Goal: Task Accomplishment & Management: Use online tool/utility

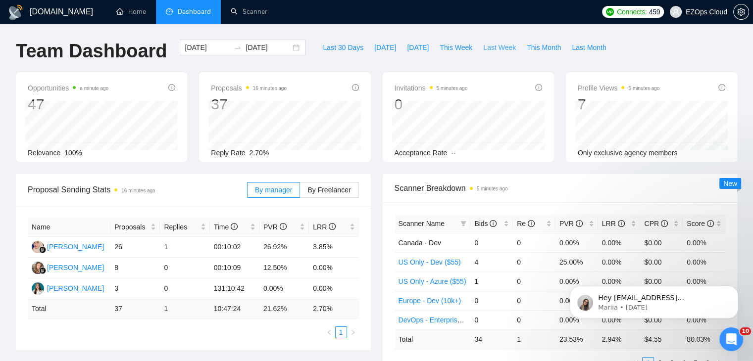
click at [483, 46] on span "Last Week" at bounding box center [499, 47] width 33 height 11
type input "[DATE]"
click at [463, 221] on icon "filter" at bounding box center [463, 223] width 5 height 5
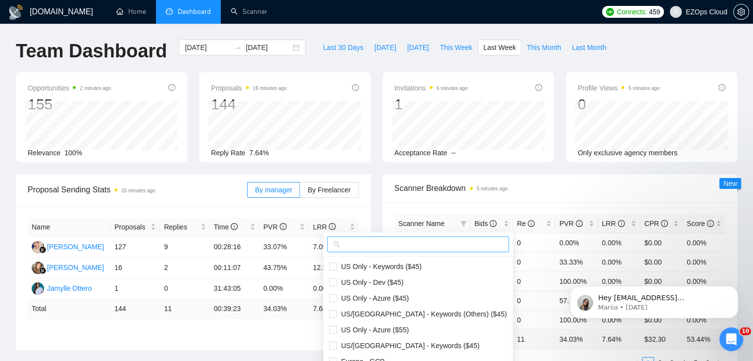
click at [420, 246] on input "text" at bounding box center [422, 244] width 161 height 11
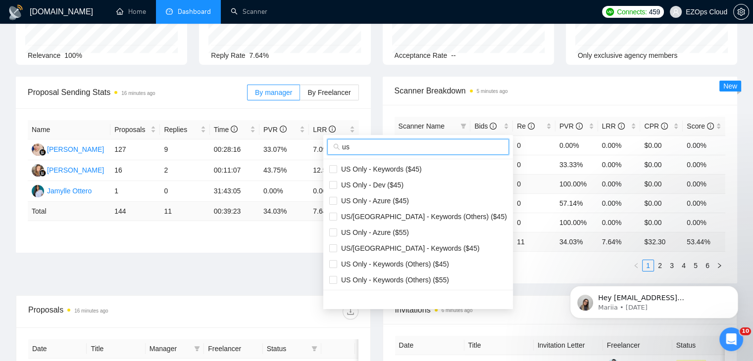
scroll to position [99, 0]
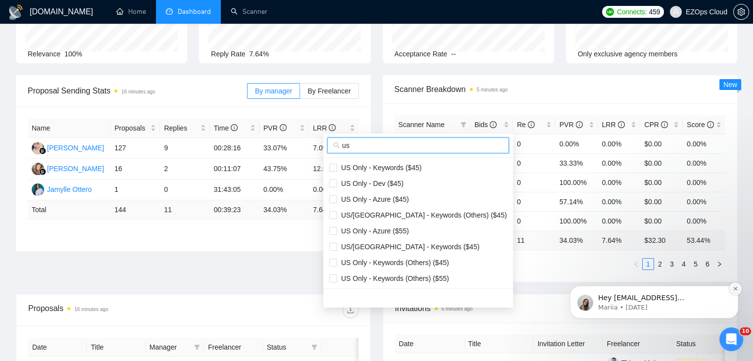
type input "us"
click at [738, 289] on button "Dismiss notification" at bounding box center [734, 289] width 13 height 13
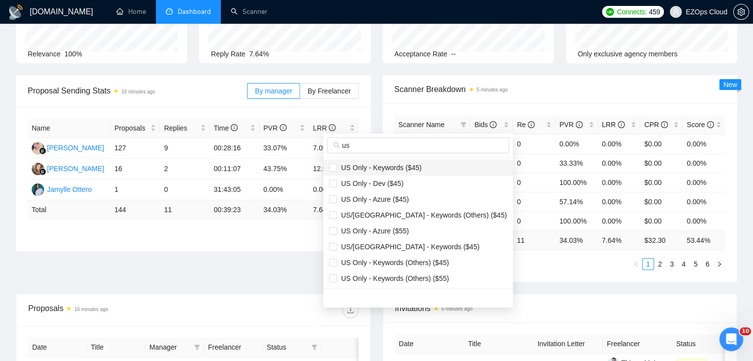
click at [414, 168] on span "US Only - Keywords ($45)" at bounding box center [379, 168] width 85 height 8
checkbox input "true"
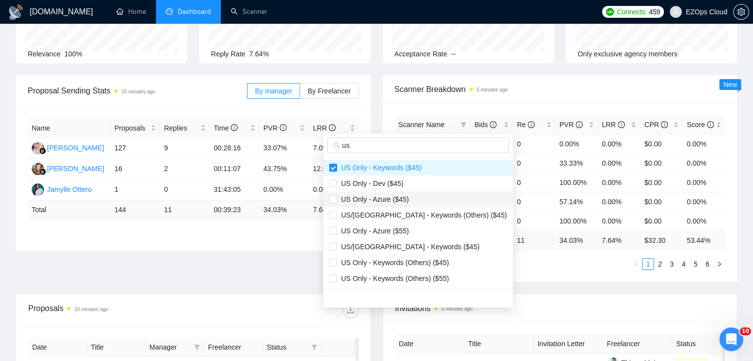
click at [418, 193] on li "US Only - Azure ($45)" at bounding box center [418, 200] width 190 height 16
checkbox input "true"
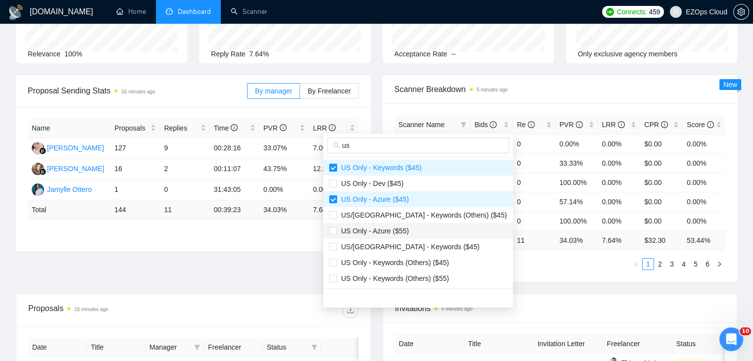
click at [400, 231] on span "US Only - Azure ($55)" at bounding box center [373, 231] width 72 height 8
checkbox input "true"
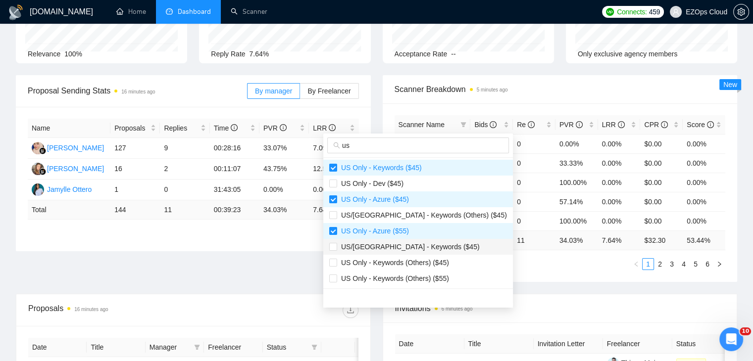
click at [415, 247] on span "US/[GEOGRAPHIC_DATA] - Keywords ($45)" at bounding box center [408, 247] width 143 height 8
checkbox input "true"
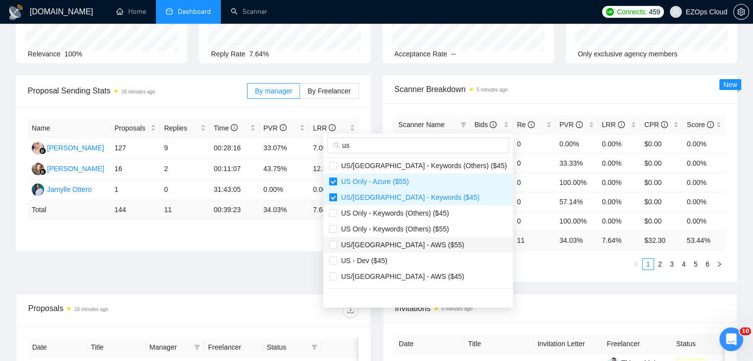
click at [406, 240] on span "US/[GEOGRAPHIC_DATA] - AWS ($55)" at bounding box center [418, 245] width 178 height 11
checkbox input "true"
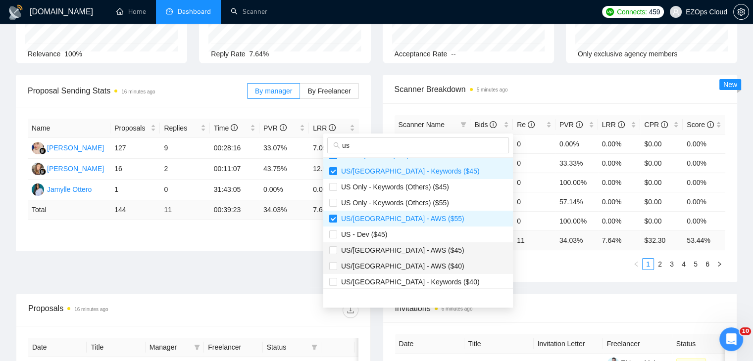
scroll to position [99, 0]
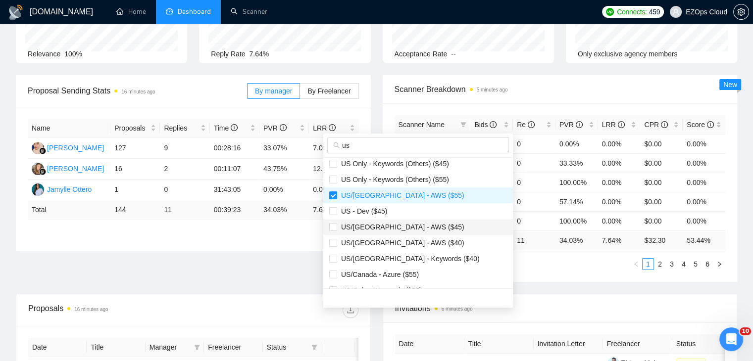
click at [403, 231] on span "US/[GEOGRAPHIC_DATA] - AWS ($45)" at bounding box center [418, 227] width 178 height 11
checkbox input "true"
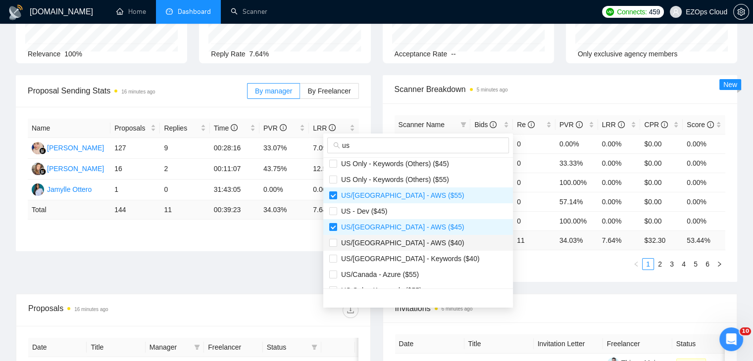
click at [412, 246] on span "US/[GEOGRAPHIC_DATA] - AWS ($40)" at bounding box center [400, 243] width 127 height 8
checkbox input "true"
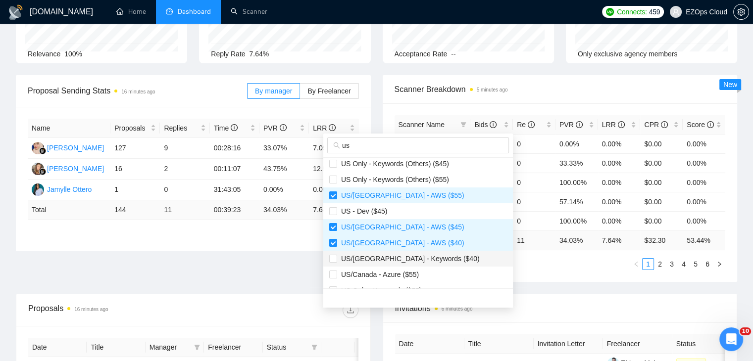
click at [422, 261] on span "US/[GEOGRAPHIC_DATA] - Keywords ($40)" at bounding box center [408, 259] width 143 height 8
checkbox input "true"
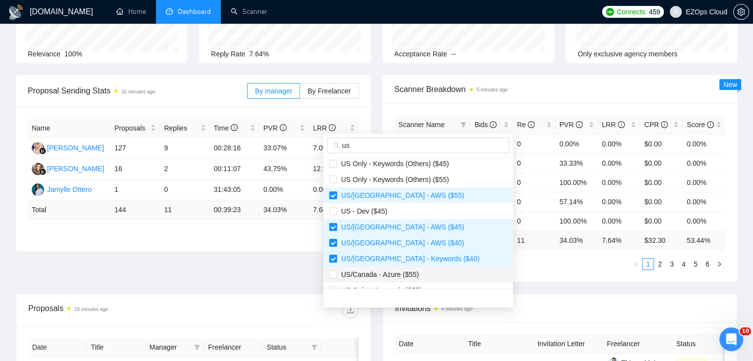
click at [424, 268] on li "US/Canada - Azure ($55)" at bounding box center [418, 275] width 190 height 16
checkbox input "true"
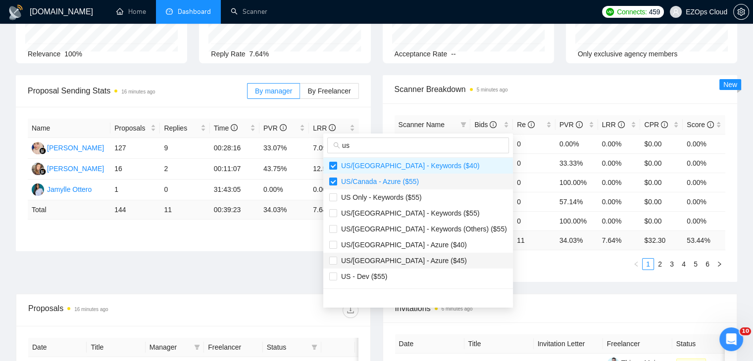
scroll to position [198, 0]
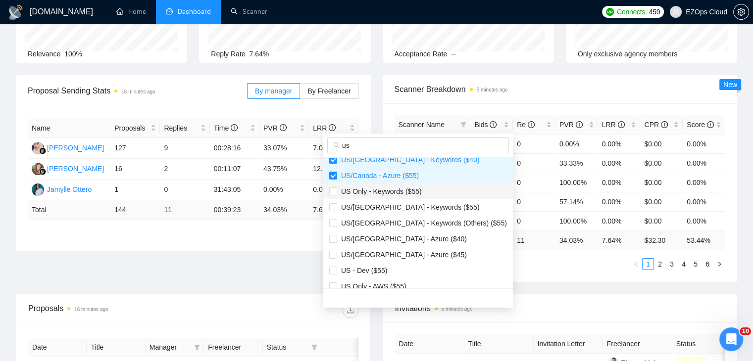
click at [403, 196] on span "US Only - Keywords ($55)" at bounding box center [418, 191] width 178 height 11
checkbox input "true"
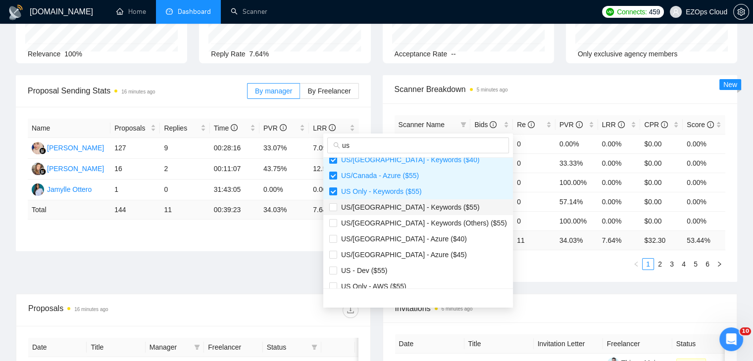
click at [414, 208] on span "US/[GEOGRAPHIC_DATA] - Keywords ($55)" at bounding box center [408, 207] width 143 height 8
checkbox input "true"
click at [422, 238] on span "US/[GEOGRAPHIC_DATA] - Azure ($40)" at bounding box center [418, 239] width 178 height 11
checkbox input "true"
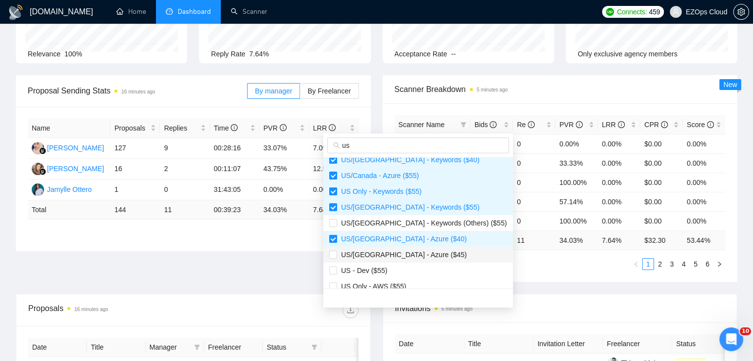
click at [425, 253] on span "US/[GEOGRAPHIC_DATA] - Azure ($45)" at bounding box center [418, 254] width 178 height 11
checkbox input "true"
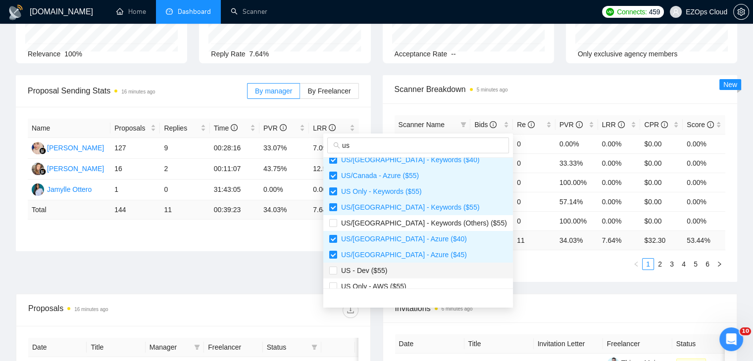
scroll to position [222, 0]
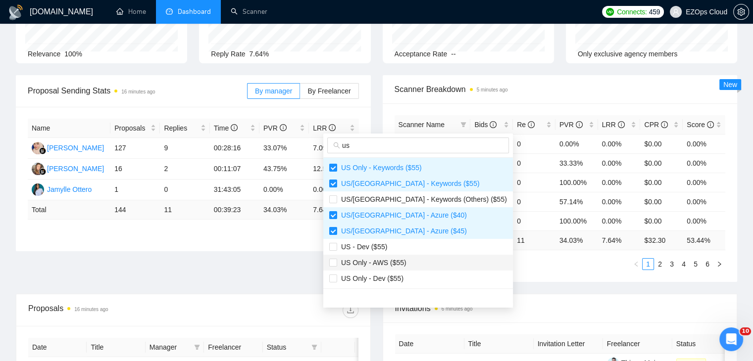
click at [417, 268] on span "US Only - AWS ($55)" at bounding box center [418, 262] width 178 height 11
checkbox input "true"
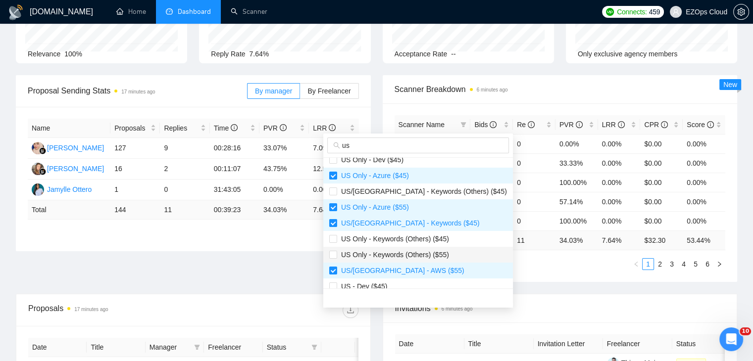
scroll to position [0, 0]
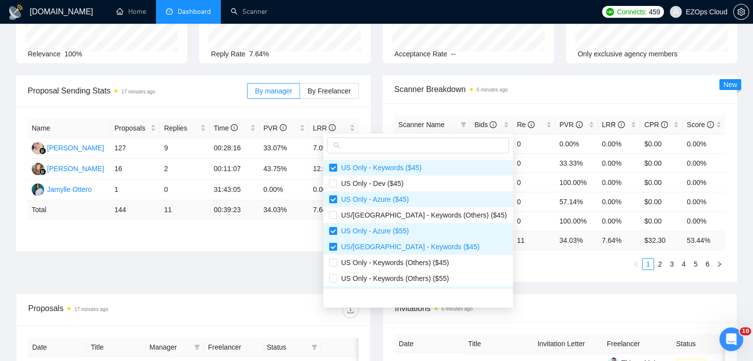
click at [503, 267] on ul "1 2 3 4 5 6" at bounding box center [559, 264] width 331 height 12
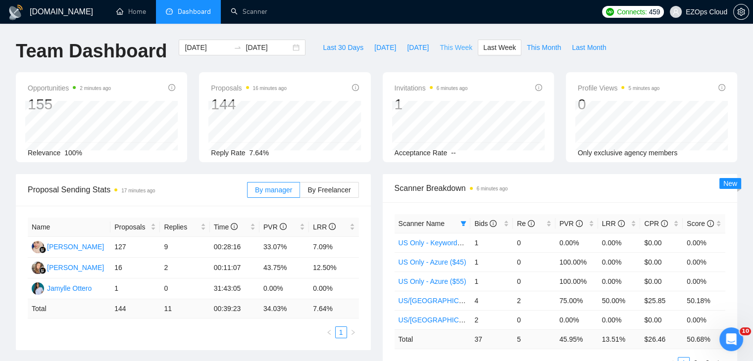
click at [445, 47] on span "This Week" at bounding box center [455, 47] width 33 height 11
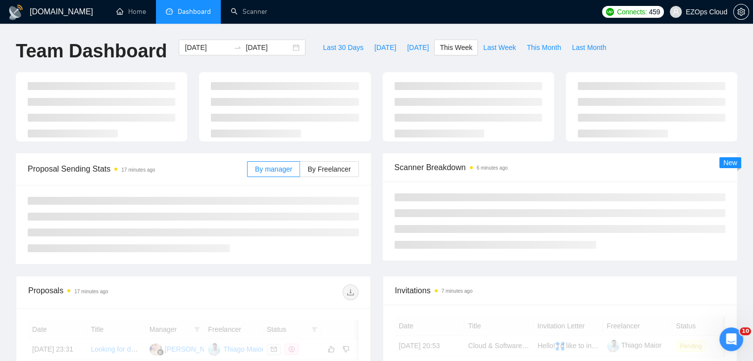
type input "[DATE]"
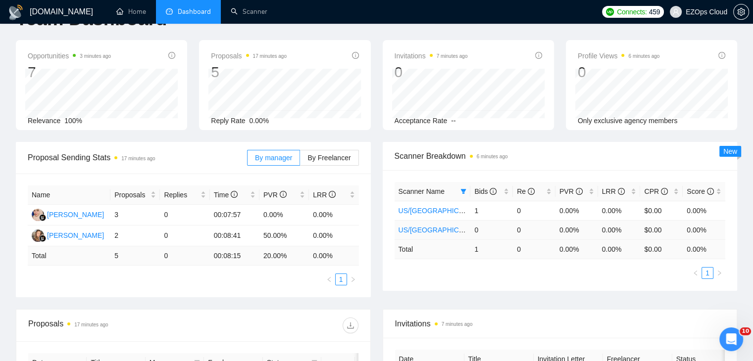
scroll to position [49, 0]
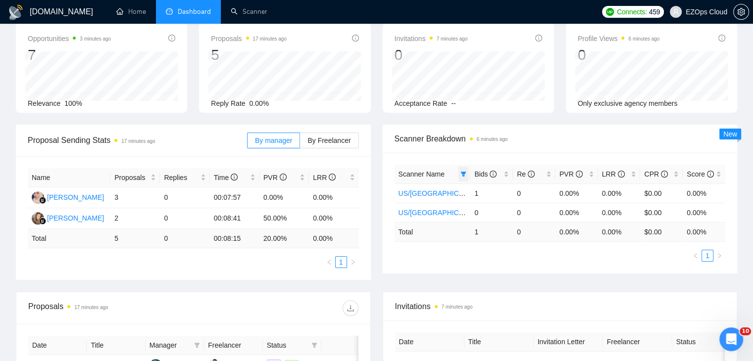
click at [467, 168] on span at bounding box center [463, 174] width 10 height 15
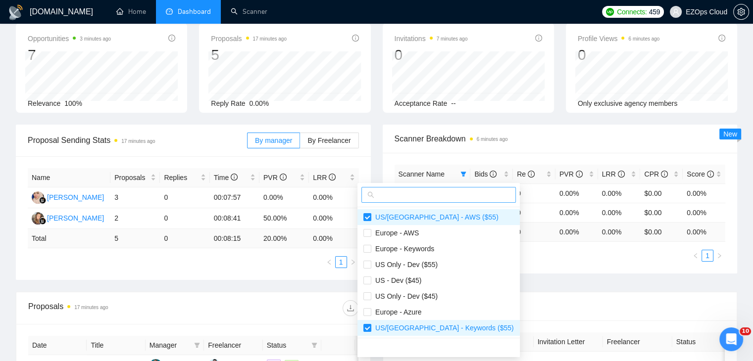
click at [394, 193] on input "text" at bounding box center [443, 195] width 134 height 11
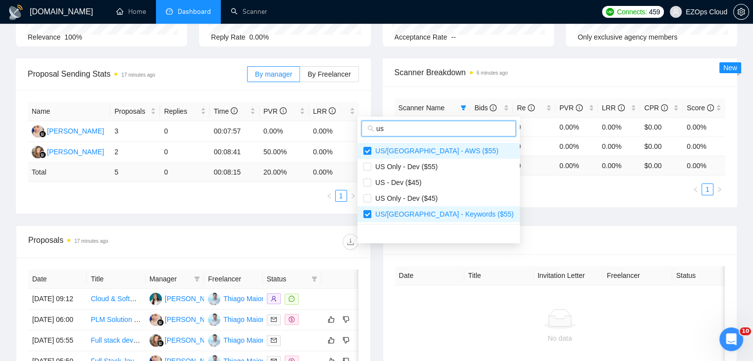
scroll to position [99, 0]
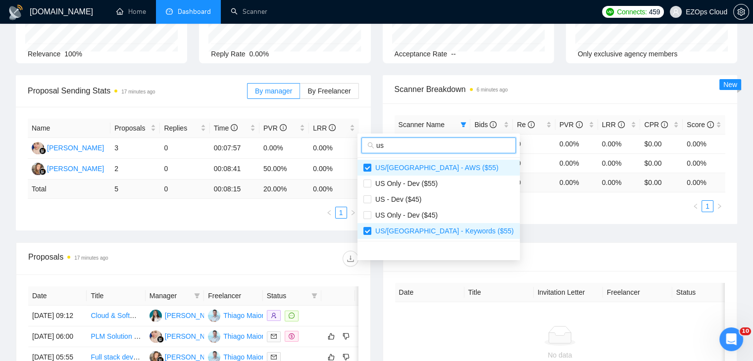
type input "us"
click at [497, 224] on div "Proposal Sending Stats 17 minutes ago By manager By Freelancer Name Proposals R…" at bounding box center [376, 158] width 733 height 167
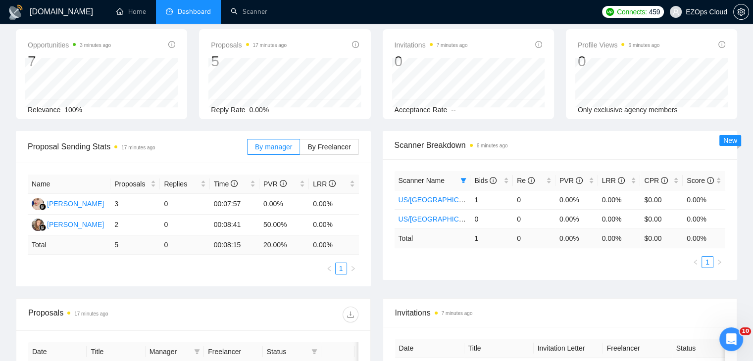
scroll to position [0, 0]
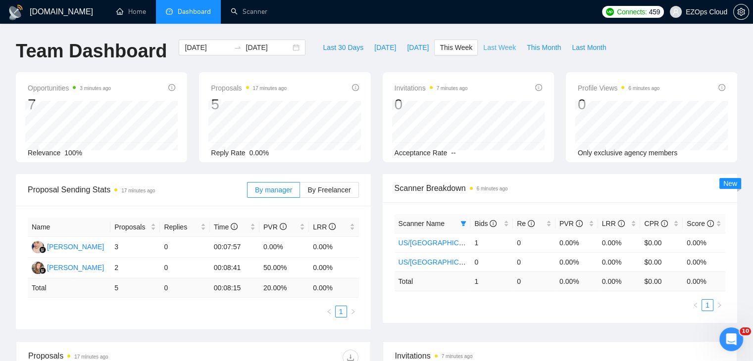
click at [478, 48] on button "Last Week" at bounding box center [500, 48] width 44 height 16
type input "[DATE]"
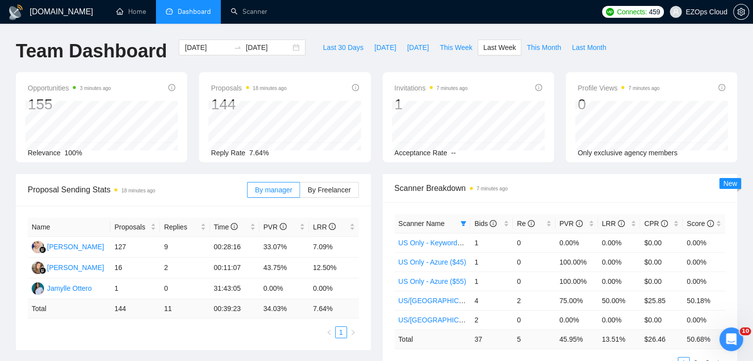
scroll to position [99, 0]
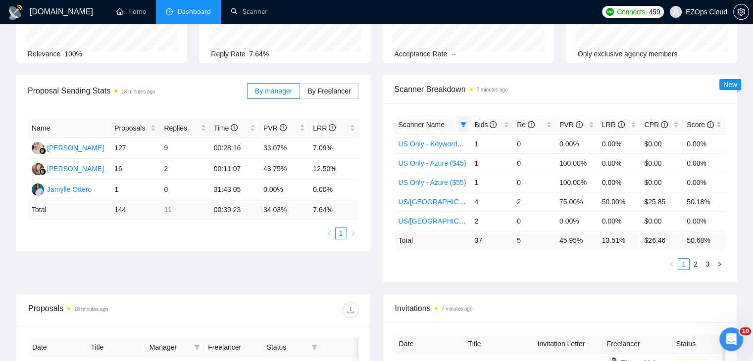
click at [465, 123] on icon "filter" at bounding box center [463, 124] width 5 height 5
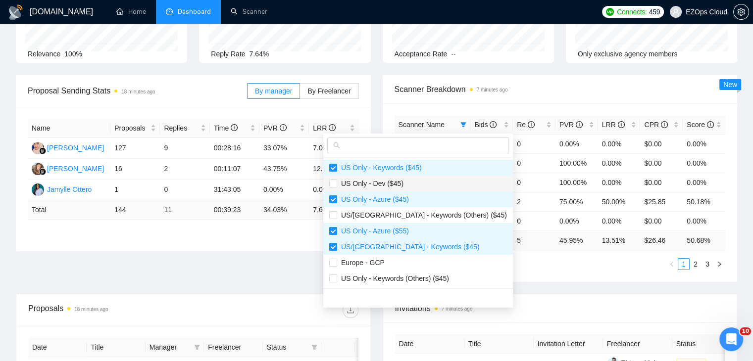
click at [423, 181] on span "US Only - Dev ($45)" at bounding box center [418, 183] width 178 height 11
checkbox input "true"
click at [424, 214] on span "US/[GEOGRAPHIC_DATA] - Keywords (Others) ($45)" at bounding box center [422, 215] width 170 height 8
checkbox input "true"
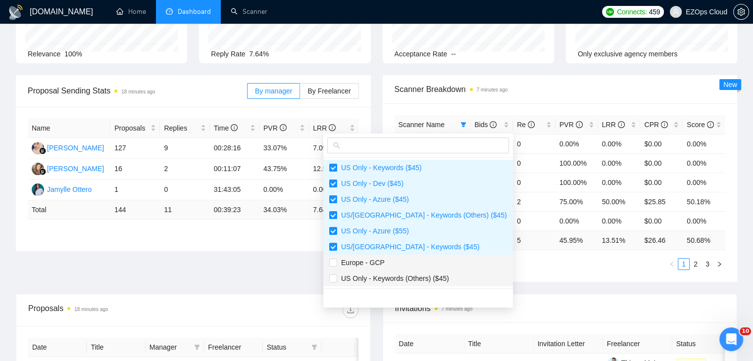
drag, startPoint x: 386, startPoint y: 258, endPoint x: 403, endPoint y: 276, distance: 24.9
click at [387, 258] on span "Europe - GCP" at bounding box center [418, 262] width 178 height 11
checkbox input "true"
click at [404, 278] on span "US Only - Keywords (Others) ($45)" at bounding box center [393, 279] width 112 height 8
checkbox input "true"
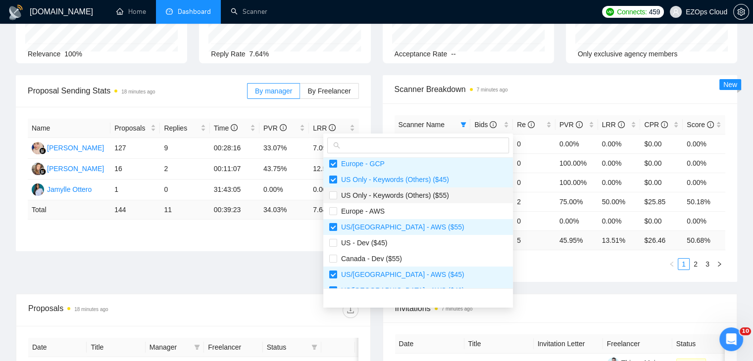
click at [407, 197] on span "US Only - Keywords (Others) ($55)" at bounding box center [393, 196] width 112 height 8
checkbox input "true"
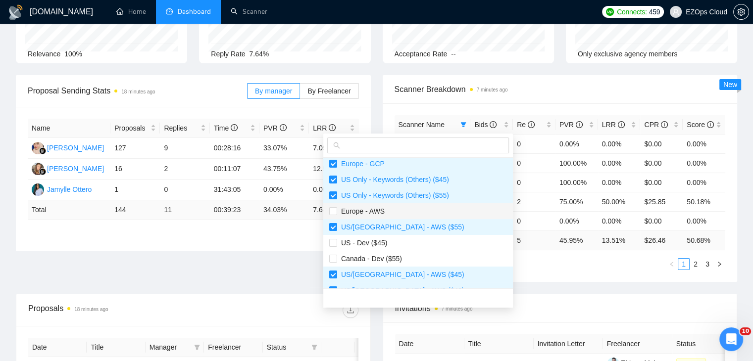
click at [409, 208] on span "Europe - AWS" at bounding box center [418, 211] width 178 height 11
checkbox input "true"
click at [409, 245] on span "US - Dev ($45)" at bounding box center [418, 243] width 178 height 11
checkbox input "true"
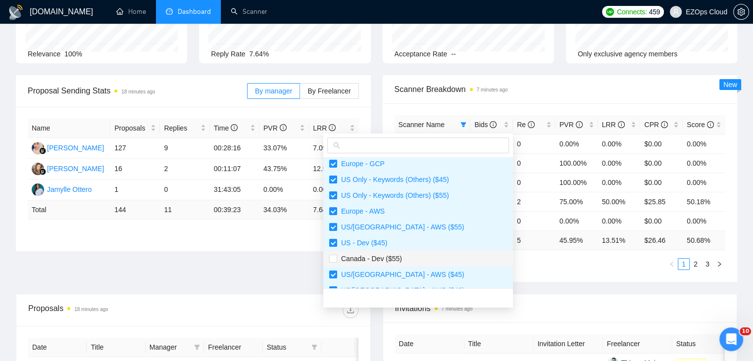
click at [411, 258] on span "Canada - Dev ($55)" at bounding box center [418, 258] width 178 height 11
checkbox input "true"
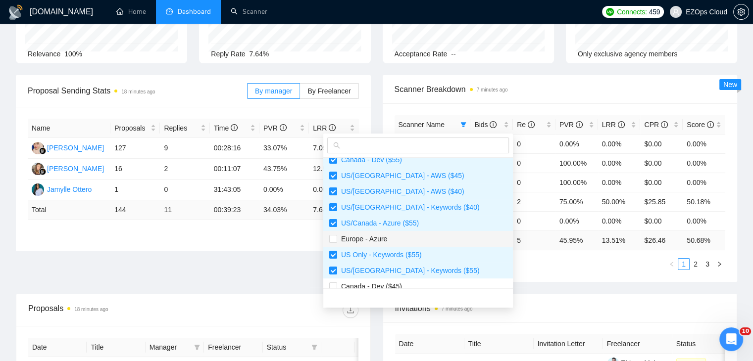
click at [411, 236] on span "Europe - Azure" at bounding box center [418, 239] width 178 height 11
checkbox input "true"
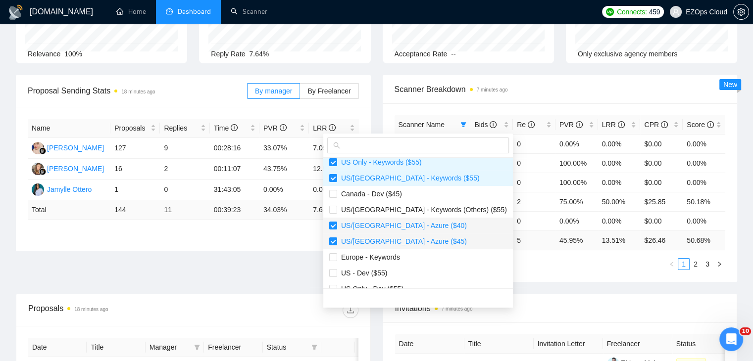
scroll to position [297, 0]
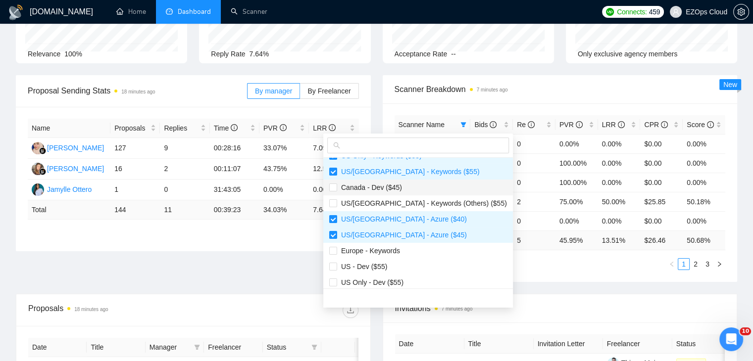
click at [385, 191] on span "Canada - Dev ($45)" at bounding box center [369, 188] width 65 height 8
checkbox input "true"
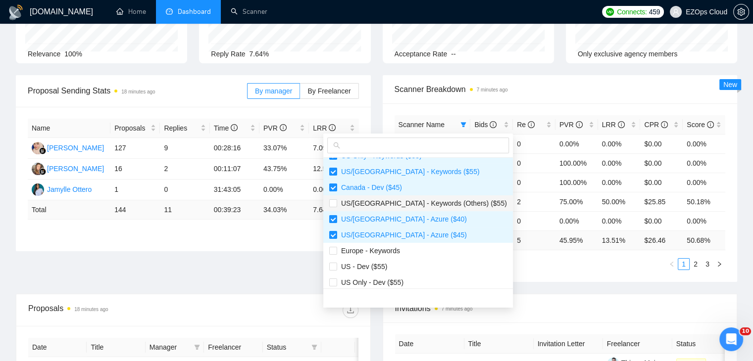
click at [399, 200] on span "US/[GEOGRAPHIC_DATA] - Keywords (Others) ($55)" at bounding box center [422, 203] width 170 height 8
checkbox input "true"
click at [398, 249] on span "Europe - Keywords" at bounding box center [418, 250] width 178 height 11
checkbox input "true"
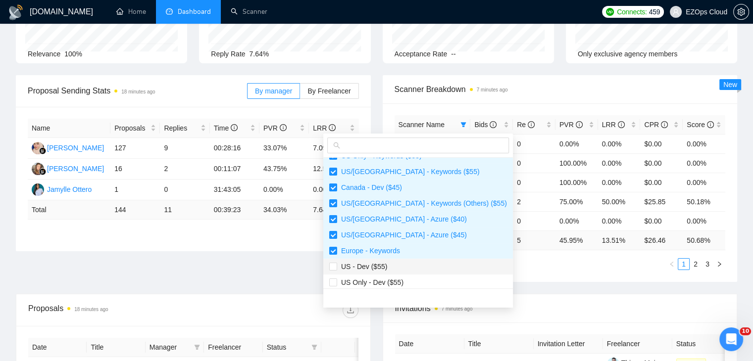
click at [406, 270] on span "US - Dev ($55)" at bounding box center [418, 266] width 178 height 11
checkbox input "true"
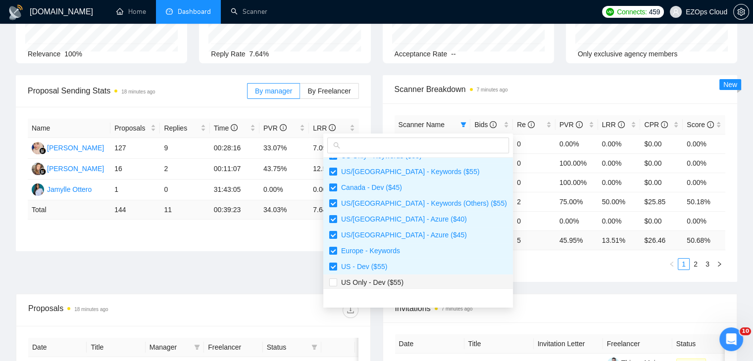
click at [415, 280] on span "US Only - Dev ($55)" at bounding box center [418, 282] width 178 height 11
checkbox input "true"
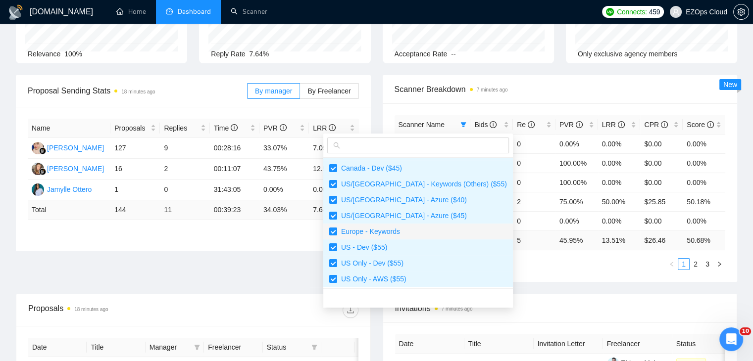
scroll to position [317, 0]
click at [504, 269] on div "Scanner Name Bids Re PVR LRR CPR Score US Only - Keywords ($45) 1 0 0.00% 0.00%…" at bounding box center [560, 192] width 355 height 179
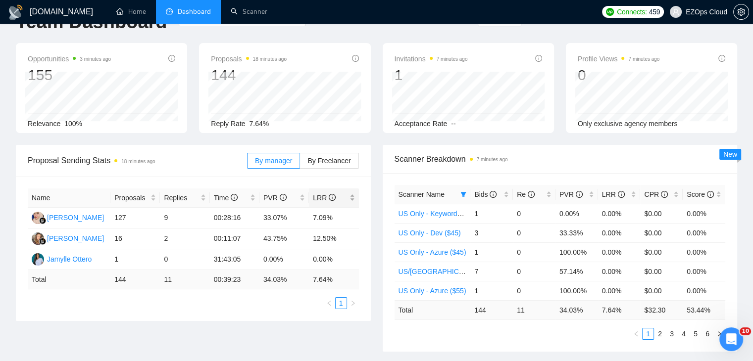
scroll to position [0, 0]
